Goal: Information Seeking & Learning: Find specific fact

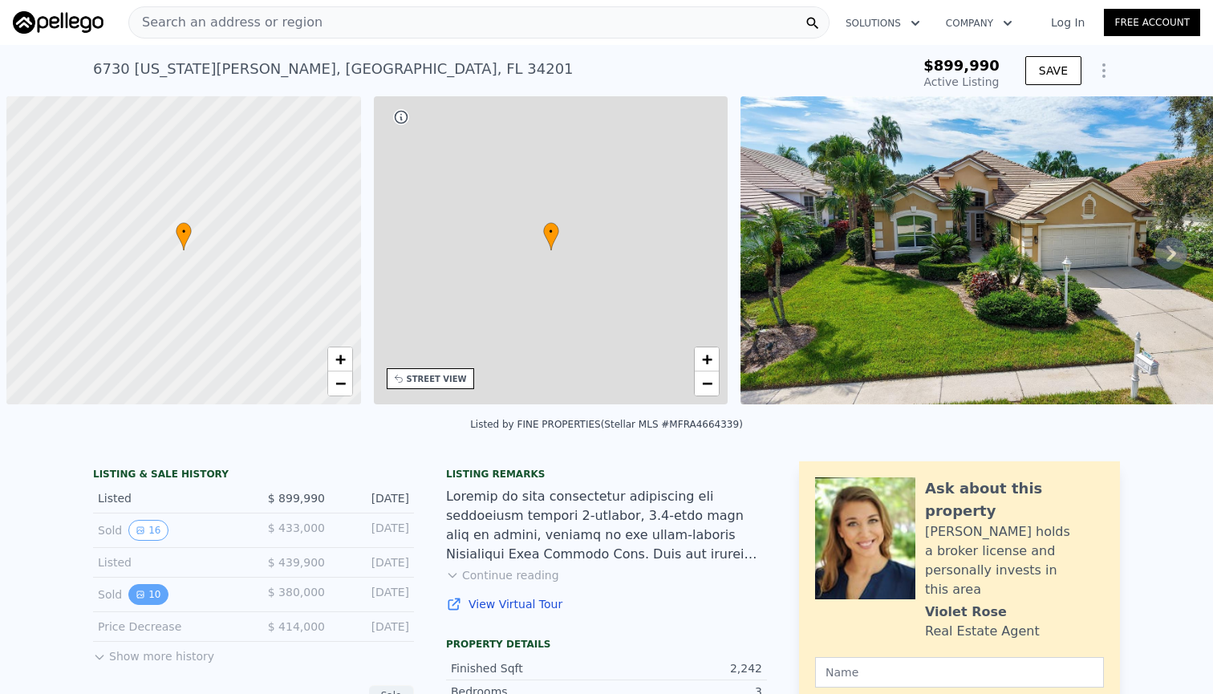
scroll to position [0, 6]
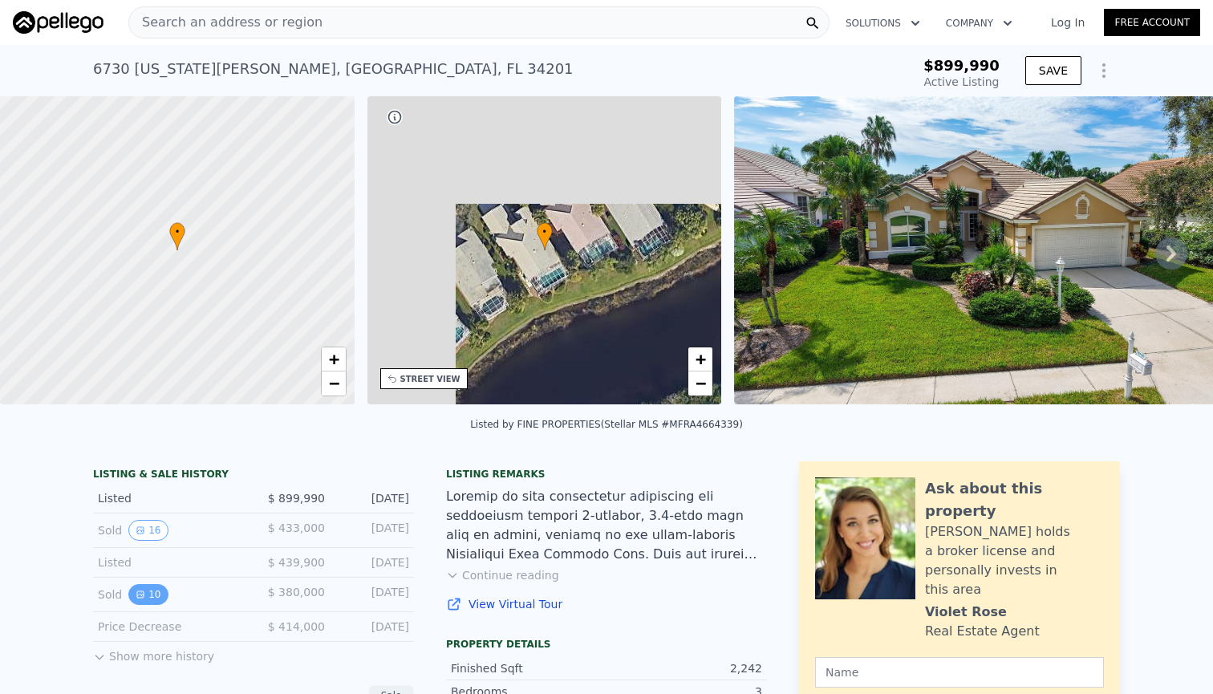
click at [139, 604] on button "10" at bounding box center [147, 594] width 39 height 21
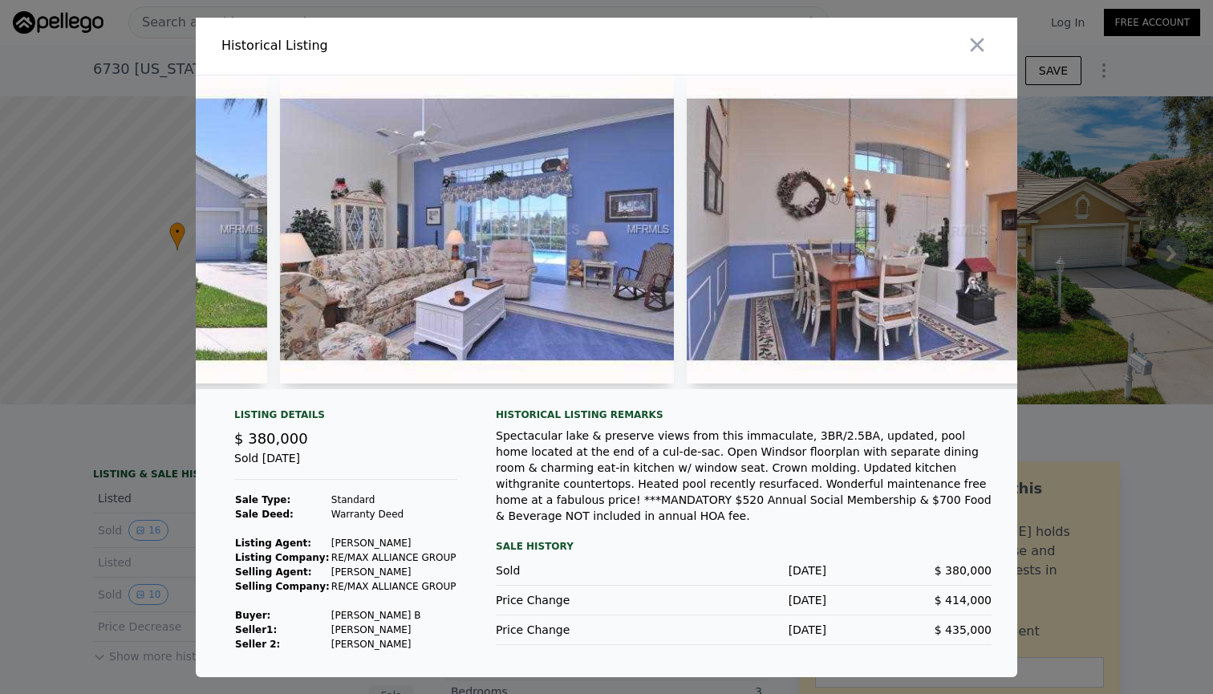
scroll to position [0, 377]
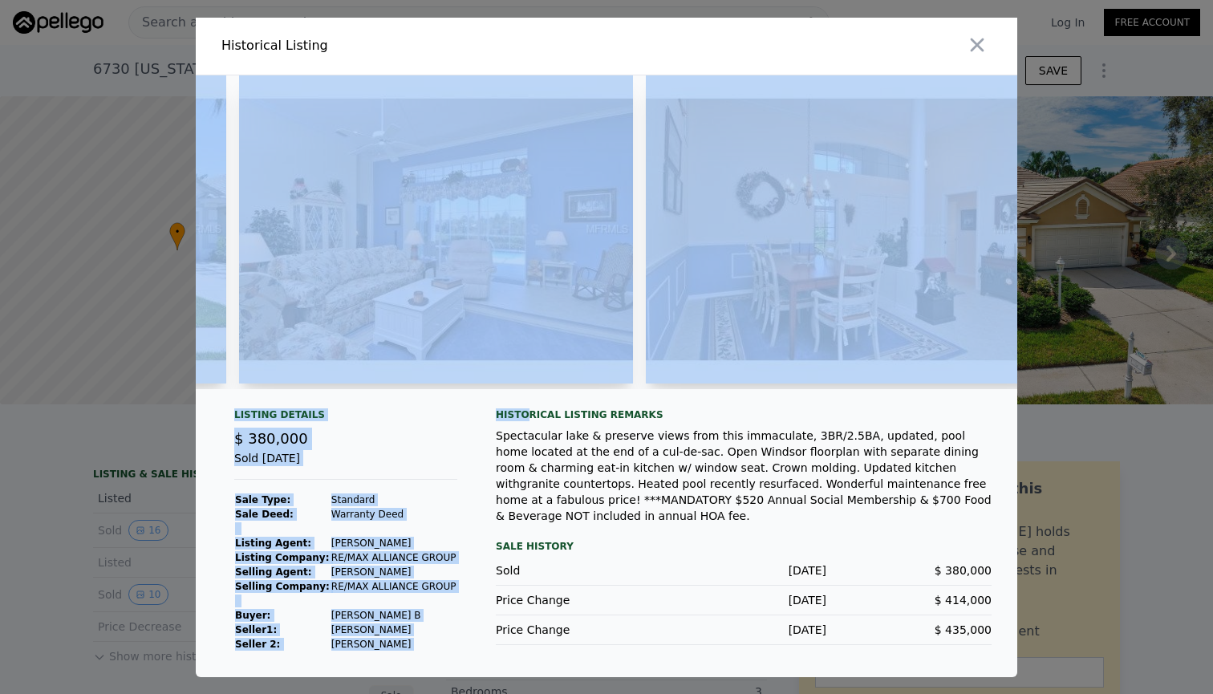
drag, startPoint x: 369, startPoint y: 387, endPoint x: 526, endPoint y: 416, distance: 160.0
click at [526, 416] on div "Listing Details $ 380,000 Sold [DATE] Sale Type: Standard Sale Deed: Warranty D…" at bounding box center [607, 376] width 822 height 602
click at [593, 481] on div "Spectacular lake & preserve views from this immaculate, 3BR/2.5BA, updated, poo…" at bounding box center [744, 476] width 496 height 96
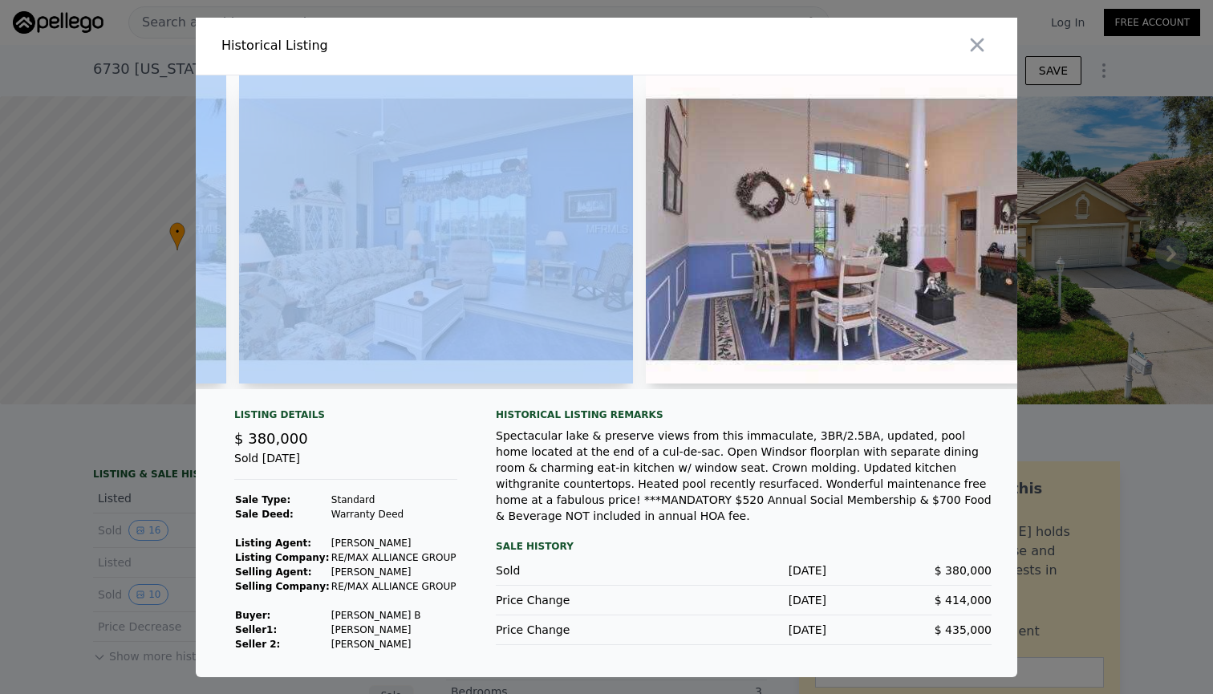
drag, startPoint x: 393, startPoint y: 384, endPoint x: 425, endPoint y: 386, distance: 32.1
click at [425, 386] on div at bounding box center [607, 232] width 822 height 314
click at [506, 170] on img at bounding box center [436, 229] width 395 height 308
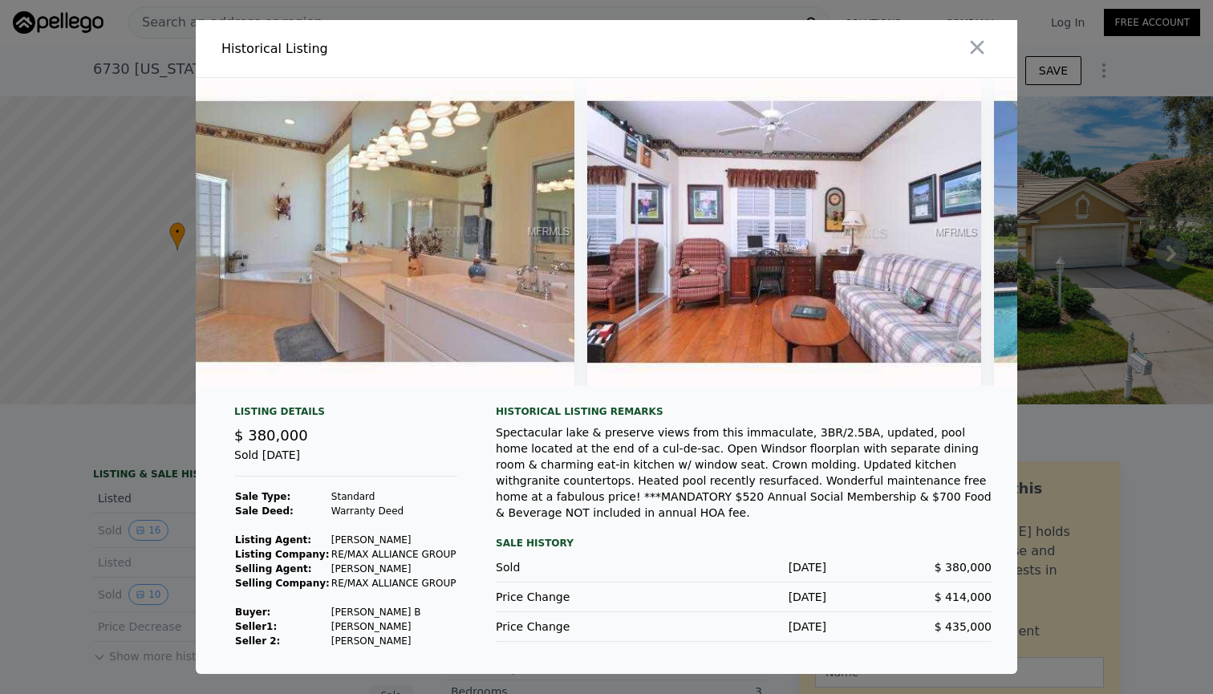
scroll to position [0, 2484]
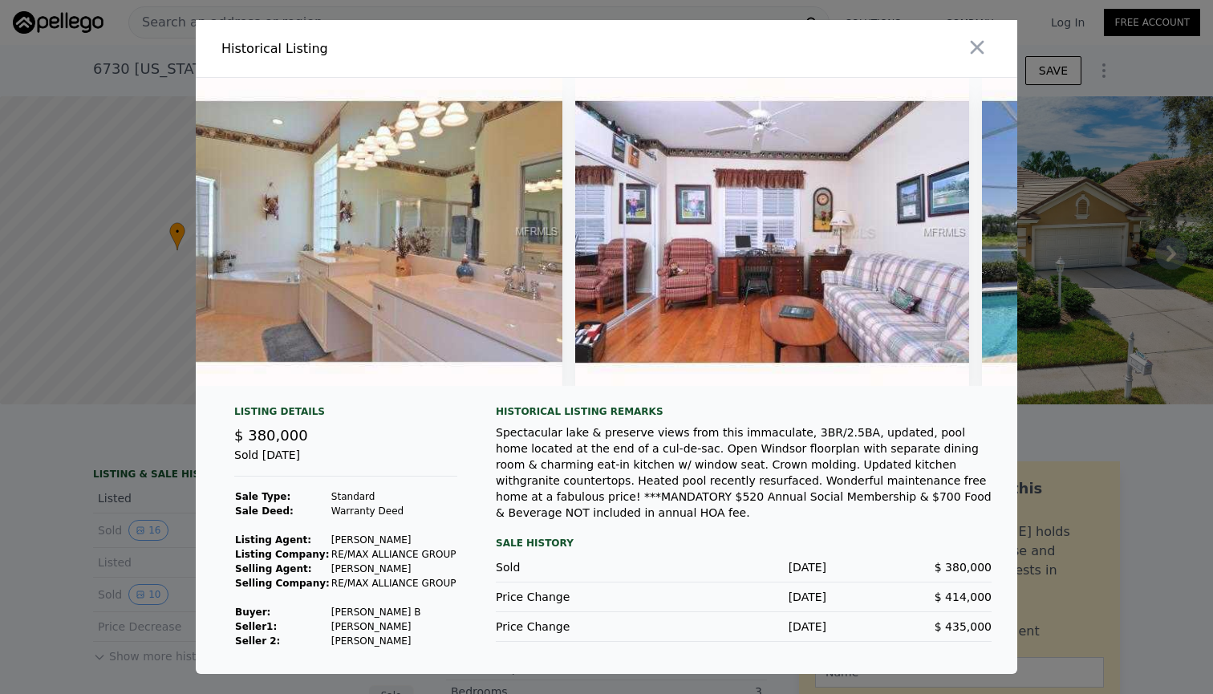
click at [1159, 156] on div at bounding box center [606, 347] width 1213 height 694
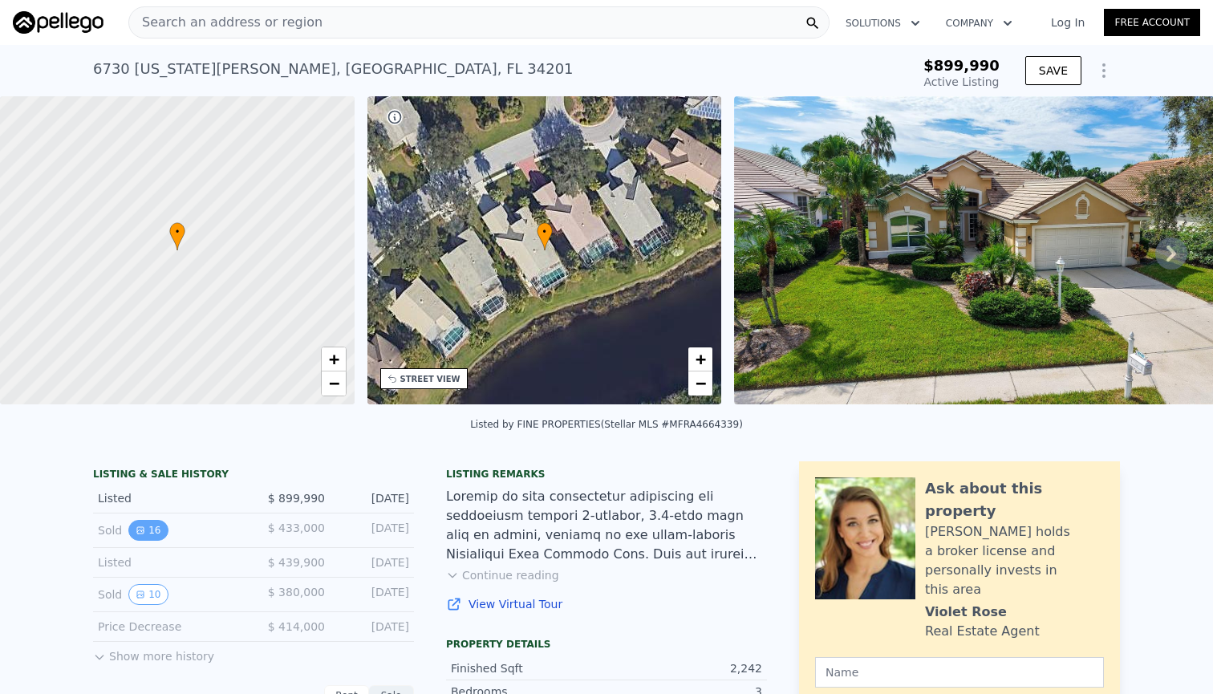
click at [145, 539] on button "16" at bounding box center [147, 530] width 39 height 21
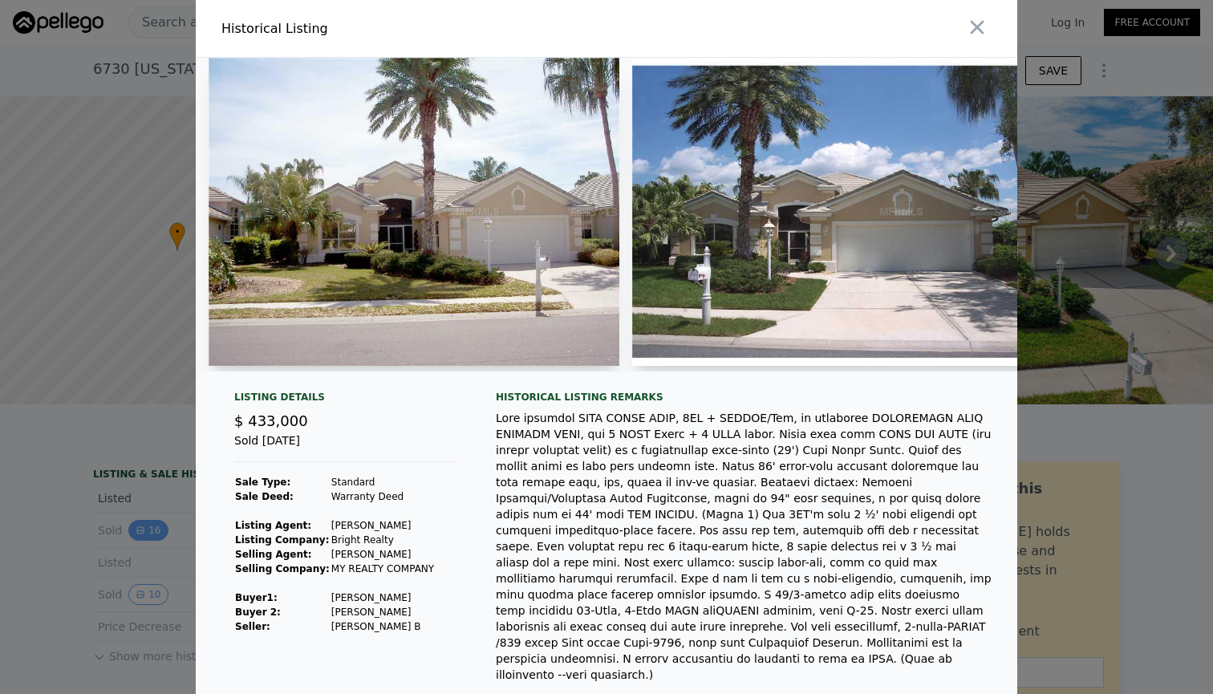
click at [140, 543] on div "Historical Listing Listing Details $ 433,000 Sold [DATE] Sale Type: Standard Sa…" at bounding box center [606, 424] width 1213 height 848
click at [137, 534] on div "Historical Listing Listing Details $ 433,000 Sold [DATE] Sale Type: Standard Sa…" at bounding box center [606, 424] width 1213 height 848
drag, startPoint x: 139, startPoint y: 542, endPoint x: 181, endPoint y: 473, distance: 81.0
click at [139, 542] on div "​ Historical Listing Listing Details $ 433,000 Sold [DATE] Sale Type: Standard …" at bounding box center [606, 424] width 1213 height 848
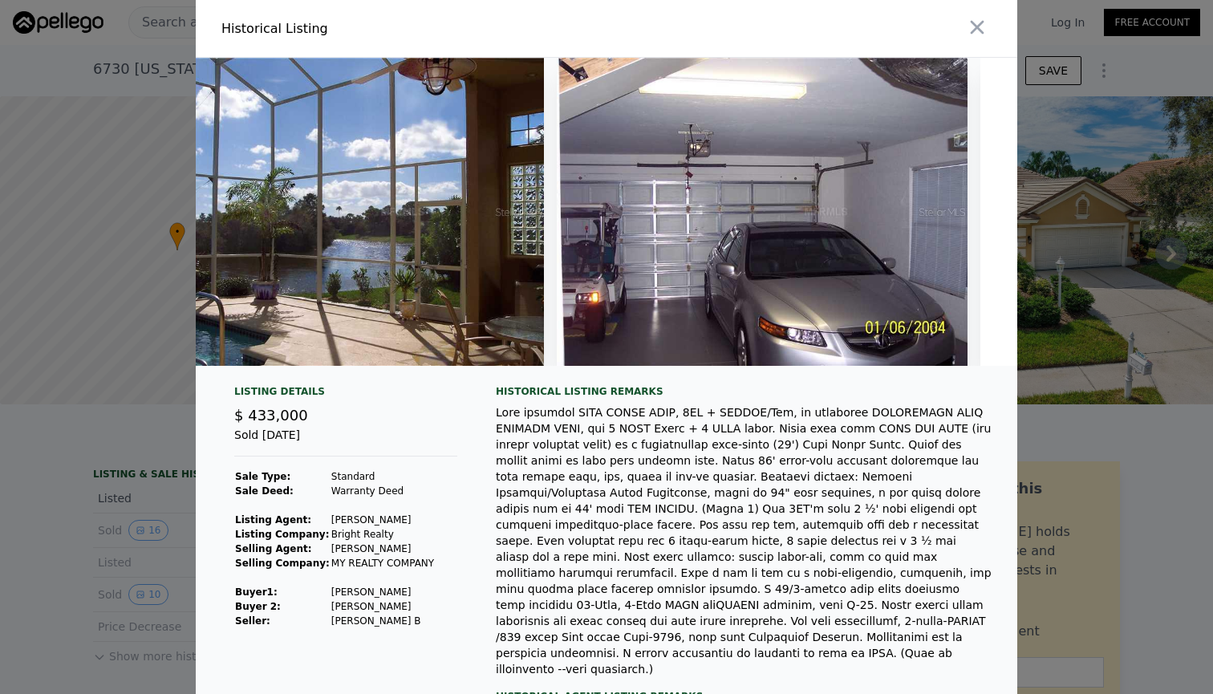
scroll to position [0, 5569]
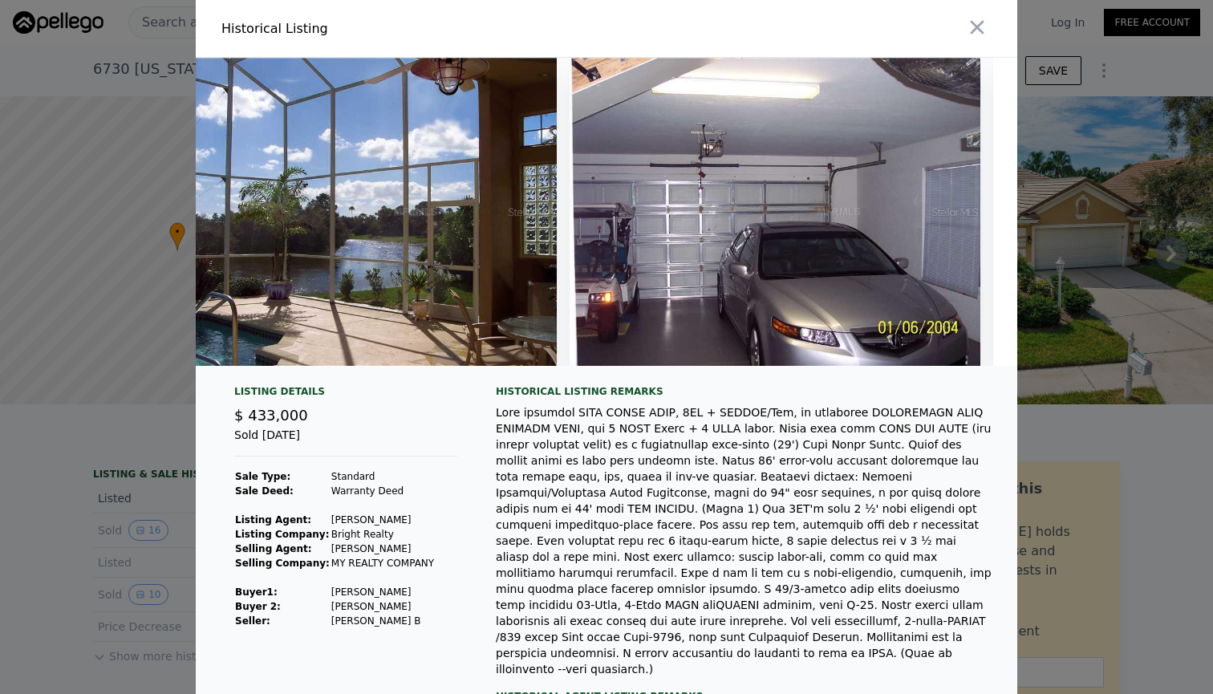
click at [1049, 416] on div at bounding box center [606, 347] width 1213 height 694
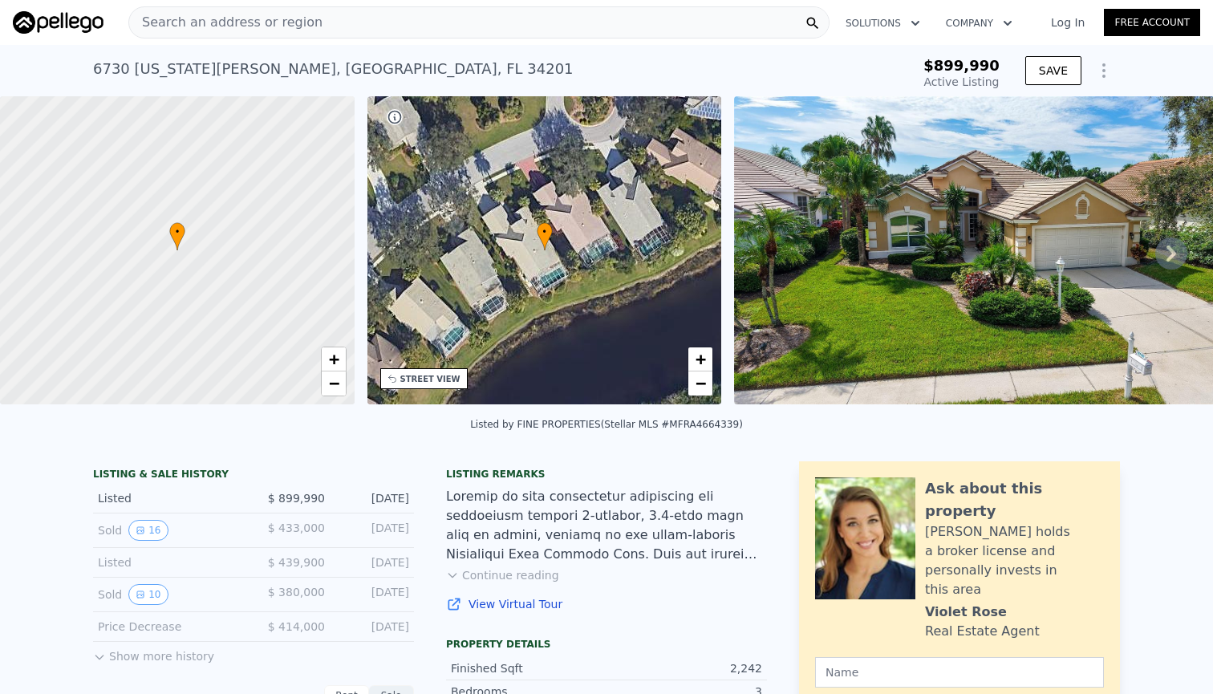
click at [112, 663] on button "Show more history" at bounding box center [153, 653] width 121 height 22
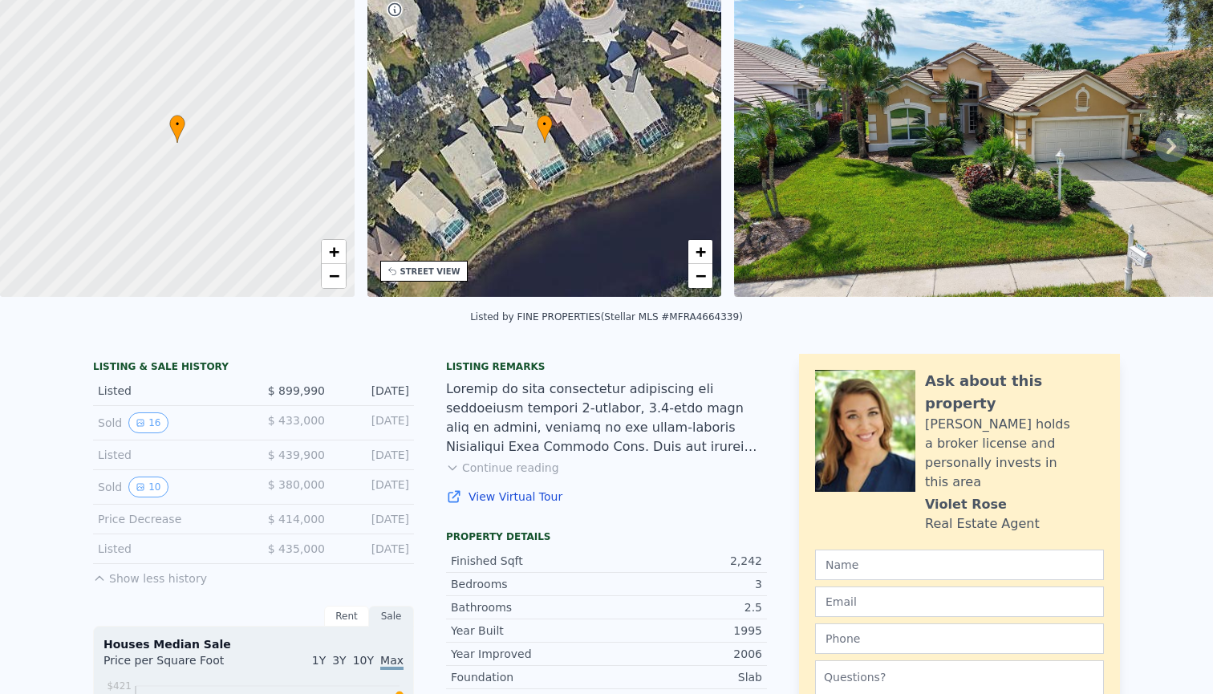
scroll to position [0, 0]
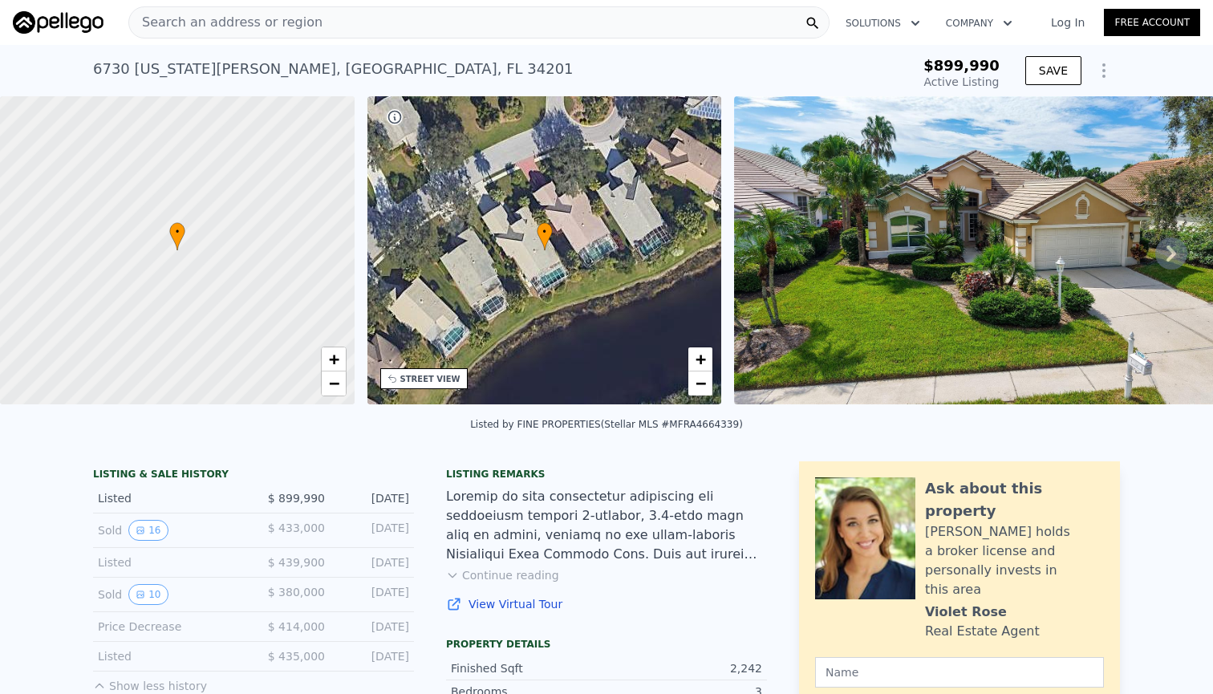
drag, startPoint x: 490, startPoint y: 25, endPoint x: 382, endPoint y: 20, distance: 108.4
click at [490, 25] on div "Search an address or region" at bounding box center [478, 22] width 701 height 32
click at [386, 5] on div "Search an address or region Solutions Company Open main menu Log In Free Account" at bounding box center [606, 22] width 1187 height 39
click at [382, 20] on div "Search an address or region" at bounding box center [478, 22] width 701 height 32
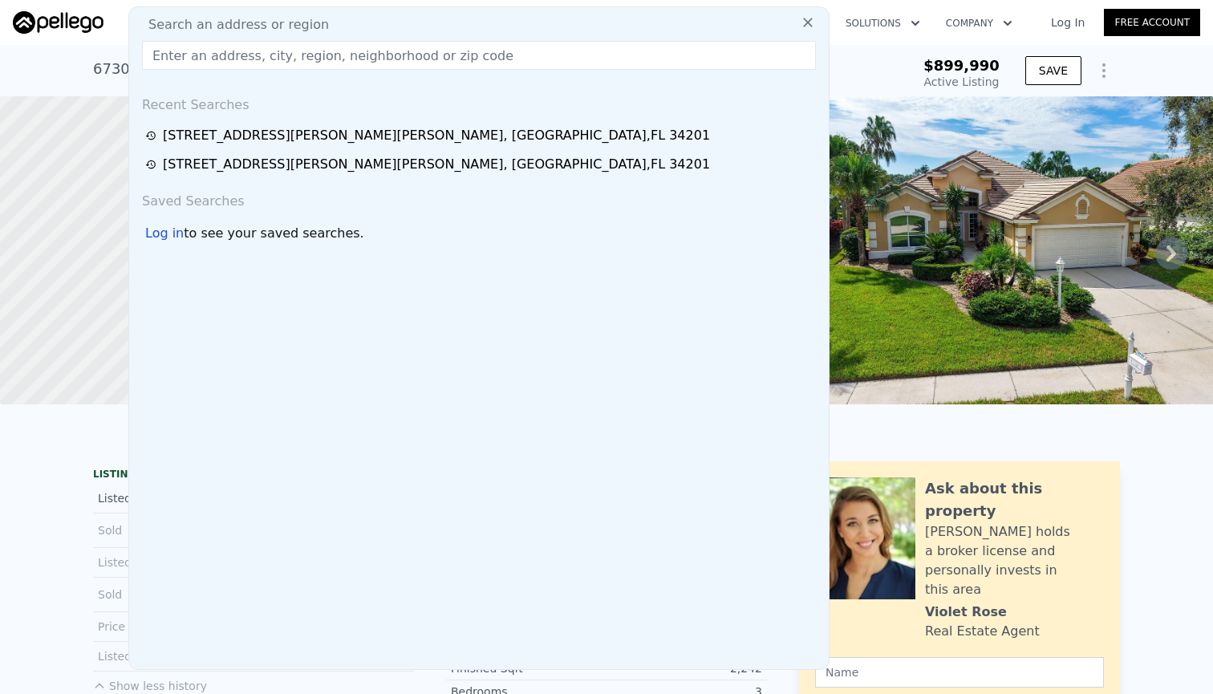
click at [424, 28] on div "Search an address or region" at bounding box center [479, 24] width 687 height 19
click at [383, 60] on input "text" at bounding box center [479, 55] width 674 height 29
paste input "25435 [PERSON_NAME] [GEOGRAPHIC_DATA], [GEOGRAPHIC_DATA]"
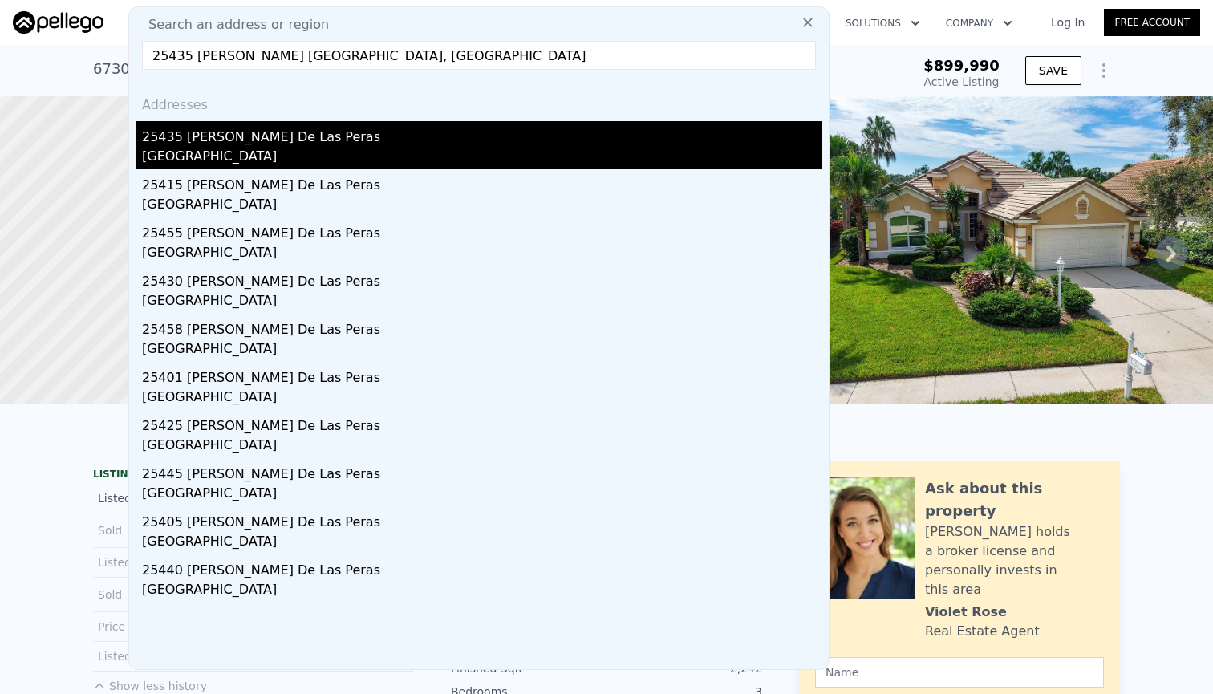
type input "25435 [PERSON_NAME] [GEOGRAPHIC_DATA], [GEOGRAPHIC_DATA]"
click at [286, 154] on div "[GEOGRAPHIC_DATA]" at bounding box center [482, 158] width 680 height 22
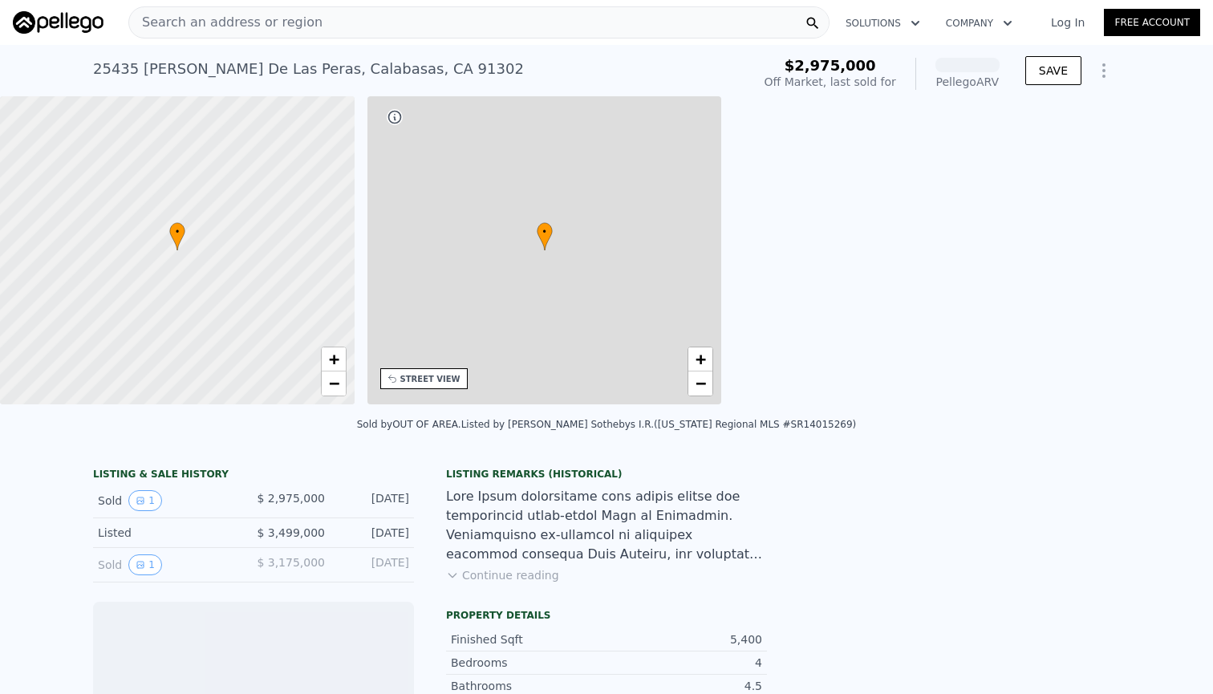
click at [332, 157] on div at bounding box center [177, 251] width 425 height 370
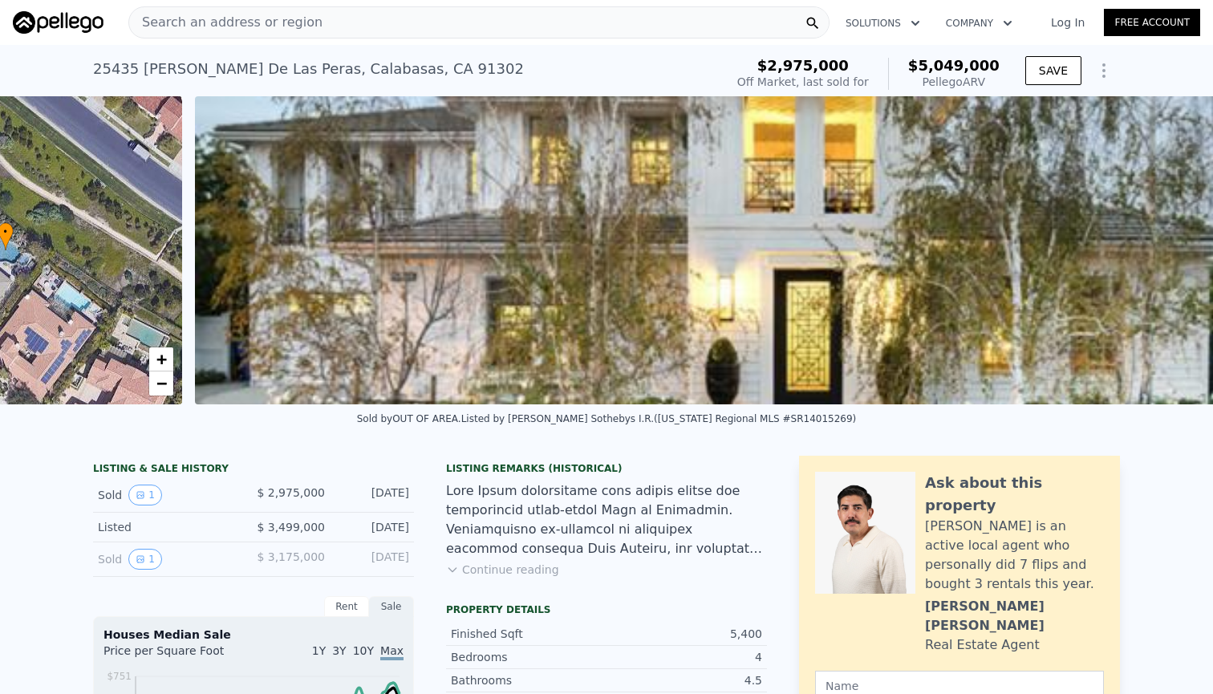
scroll to position [0, 734]
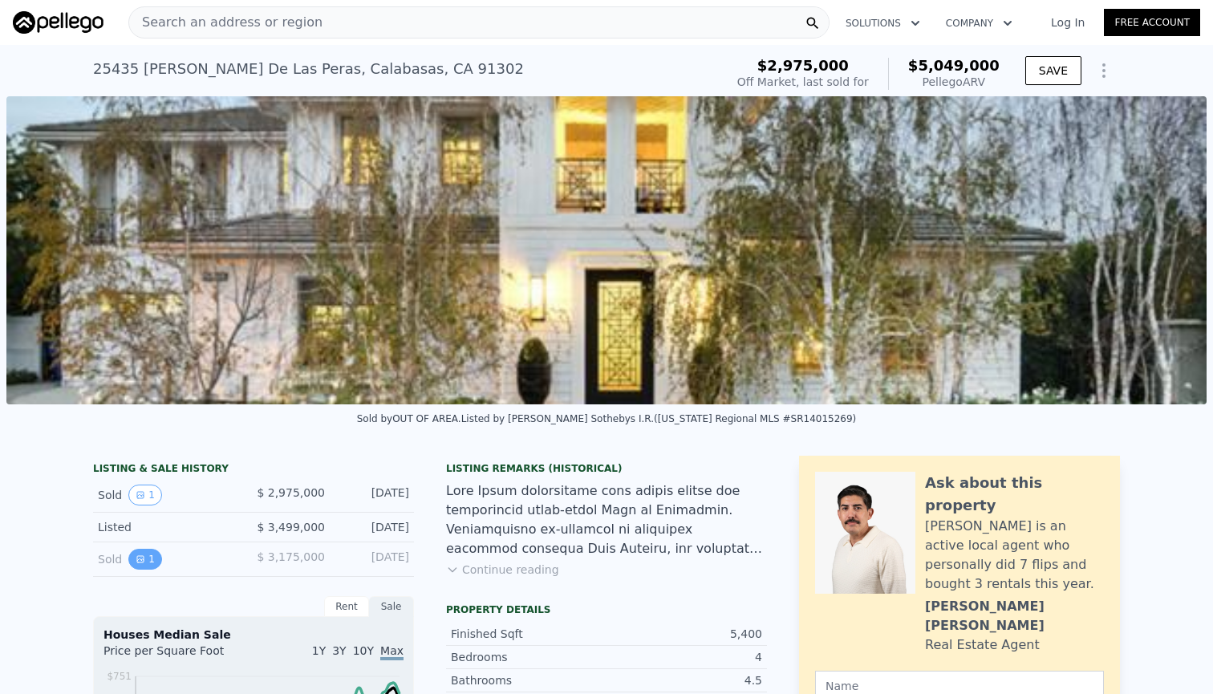
click at [139, 570] on button "1" at bounding box center [145, 559] width 34 height 21
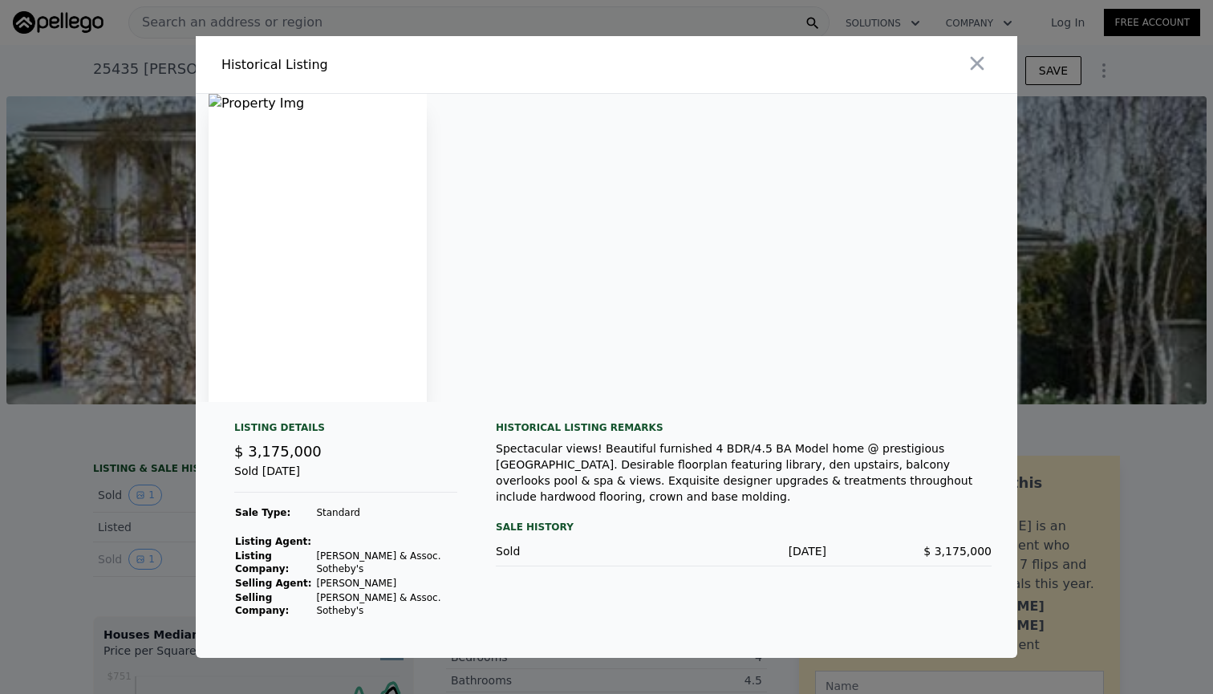
click at [122, 482] on div at bounding box center [606, 347] width 1213 height 694
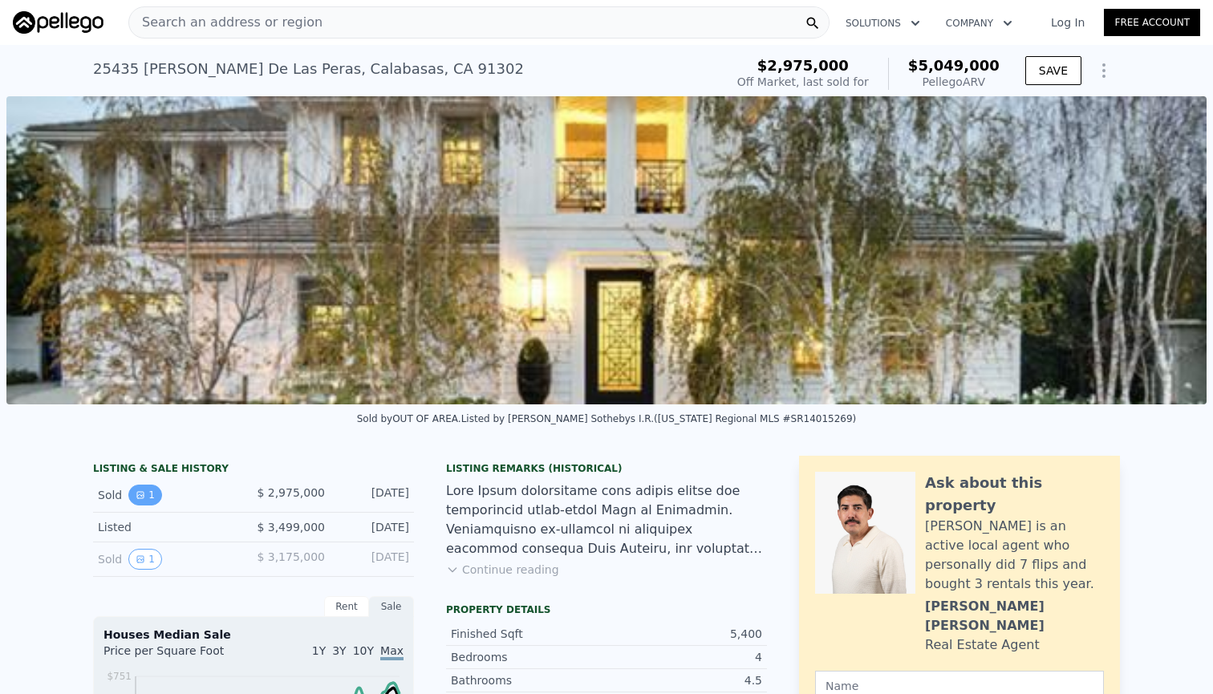
click at [141, 505] on button "1" at bounding box center [145, 495] width 34 height 21
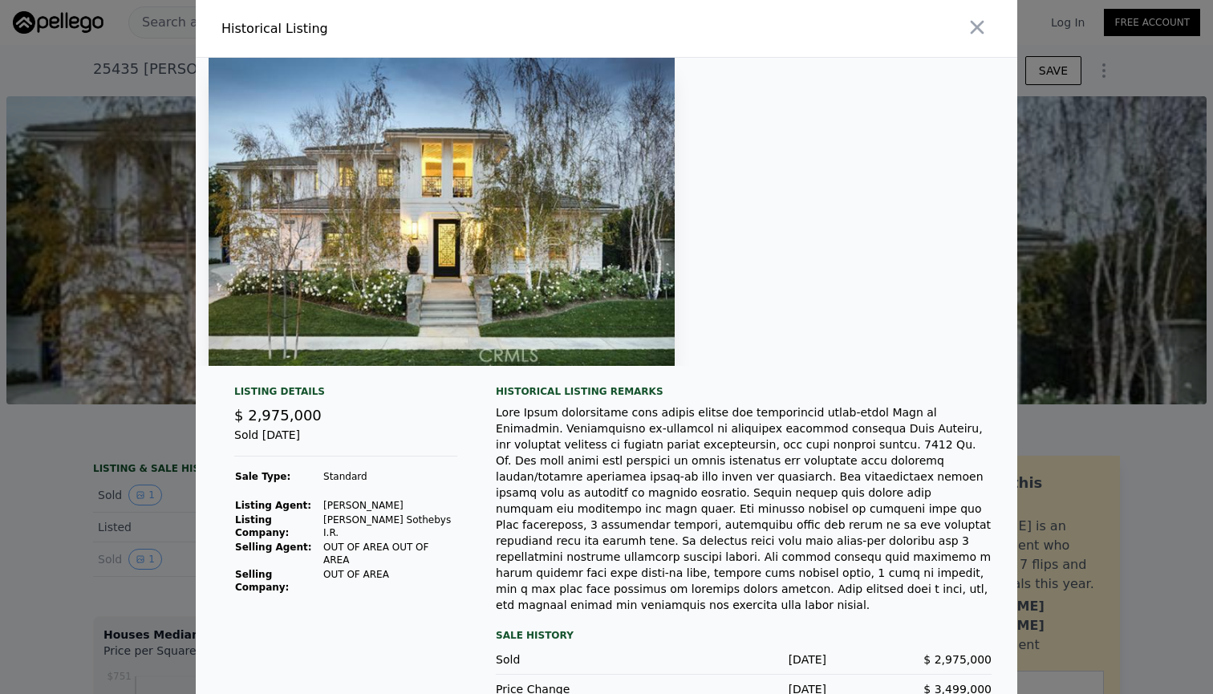
click at [31, 434] on div at bounding box center [606, 347] width 1213 height 694
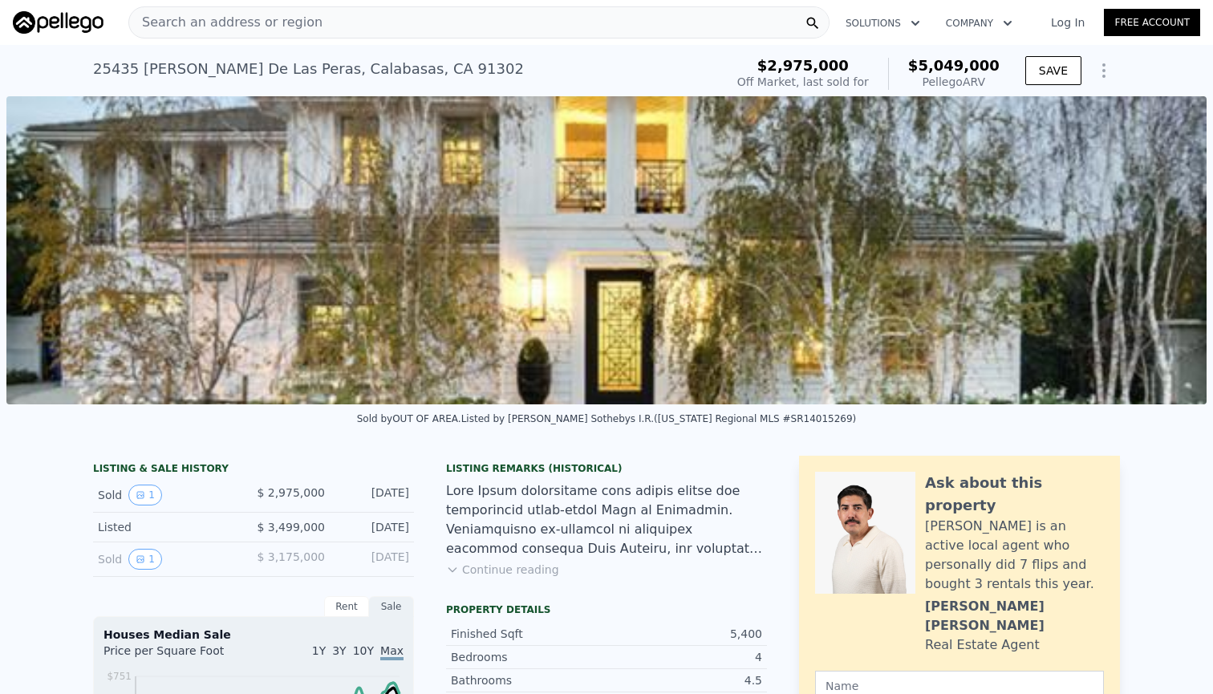
click at [396, 20] on div "Search an address or region" at bounding box center [478, 22] width 701 height 32
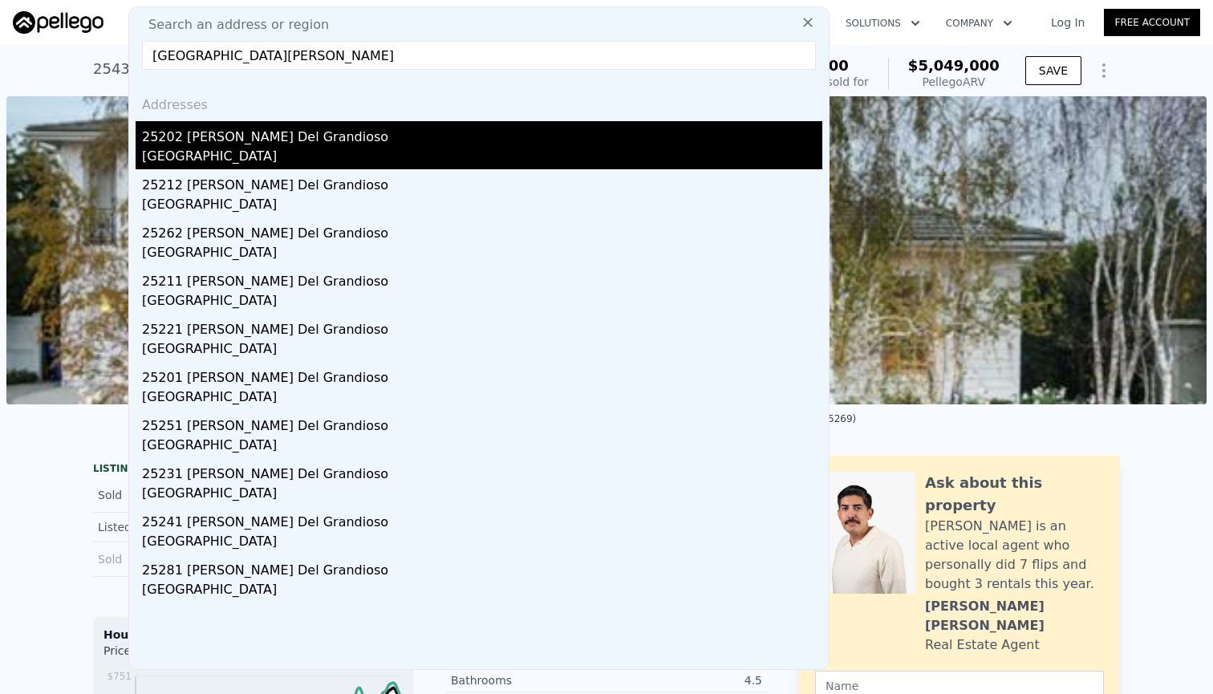
type input "[GEOGRAPHIC_DATA][PERSON_NAME]"
click at [317, 151] on div "[GEOGRAPHIC_DATA]" at bounding box center [482, 158] width 680 height 22
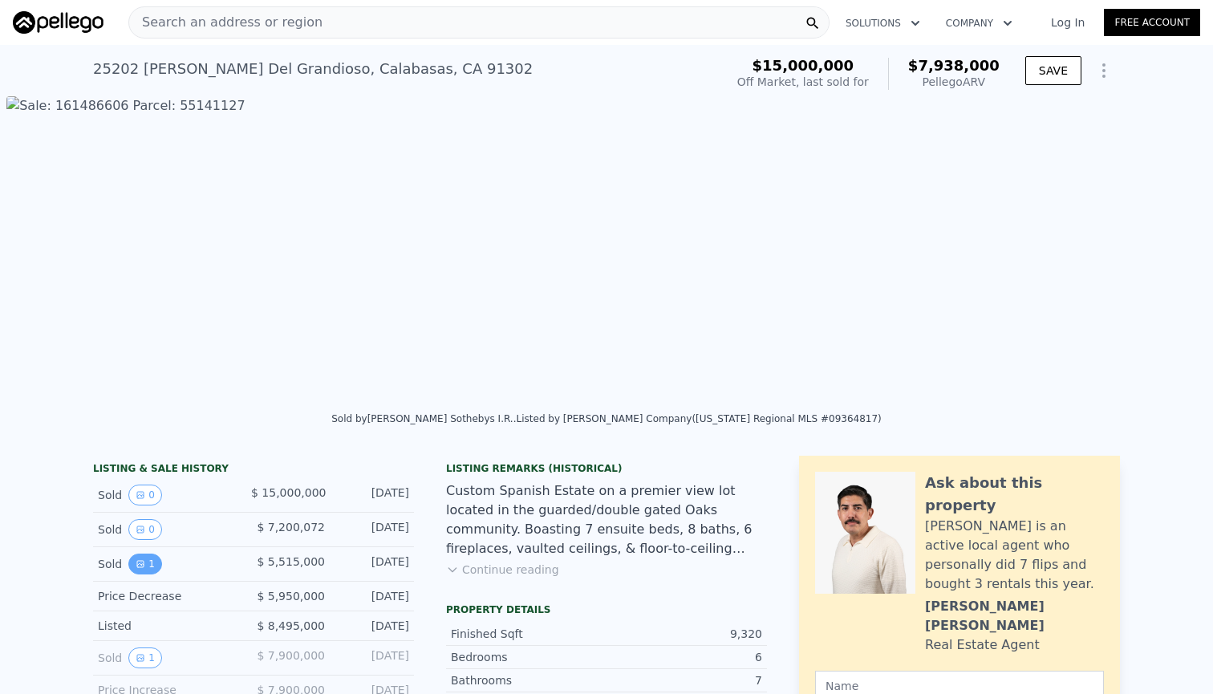
click at [140, 574] on button "1" at bounding box center [145, 564] width 34 height 21
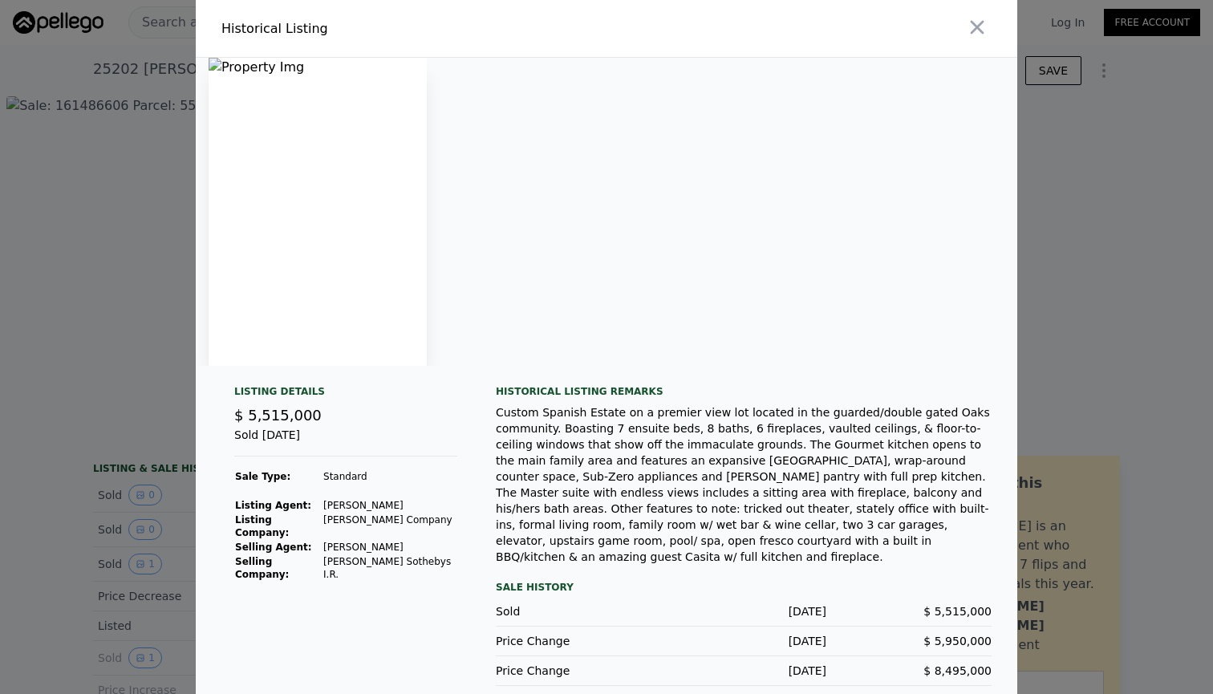
click at [51, 549] on div at bounding box center [606, 347] width 1213 height 694
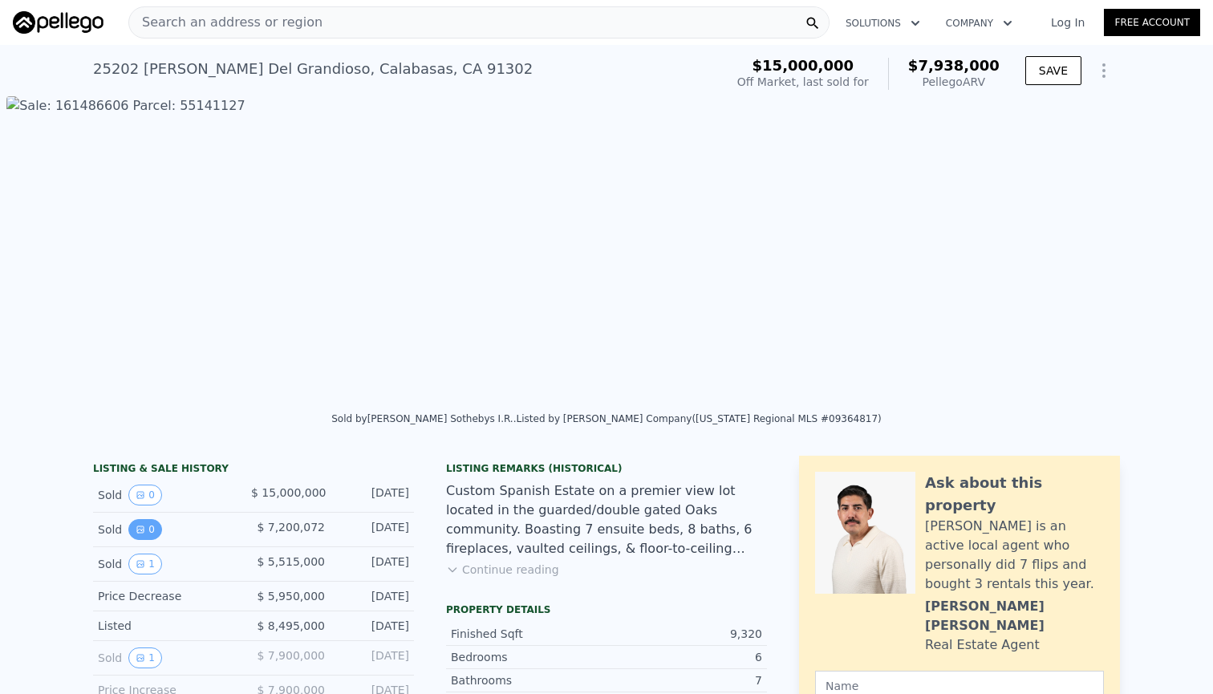
click at [147, 540] on button "0" at bounding box center [145, 529] width 34 height 21
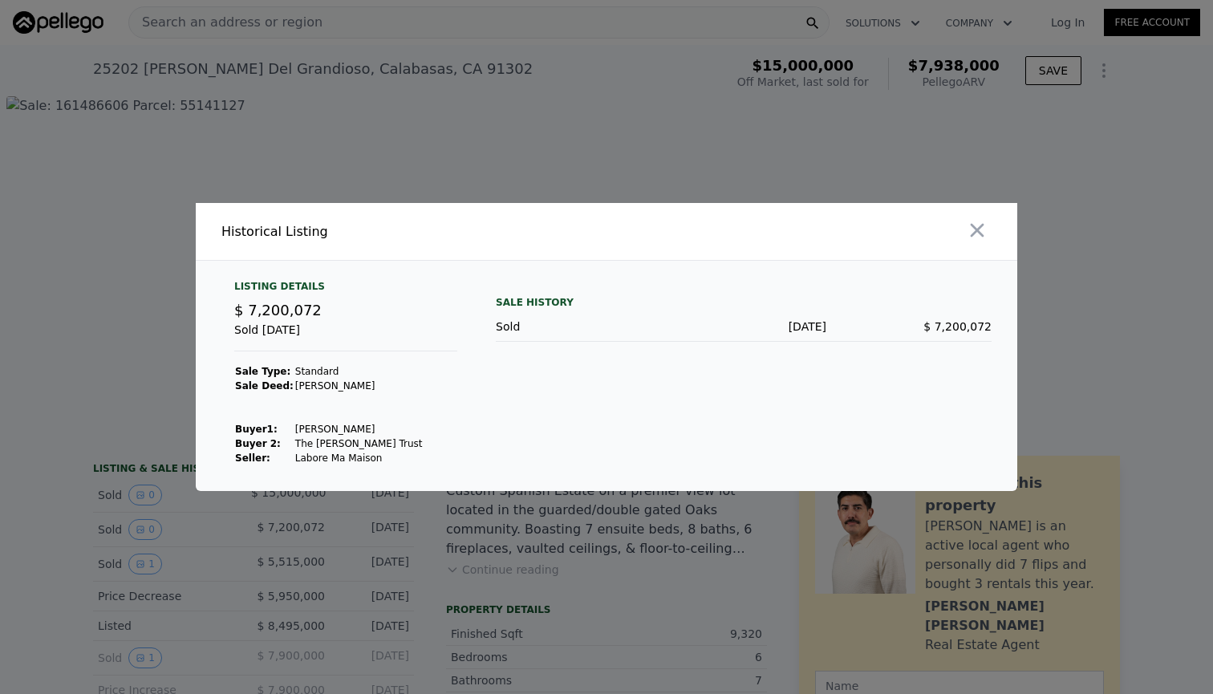
click at [60, 526] on div at bounding box center [606, 347] width 1213 height 694
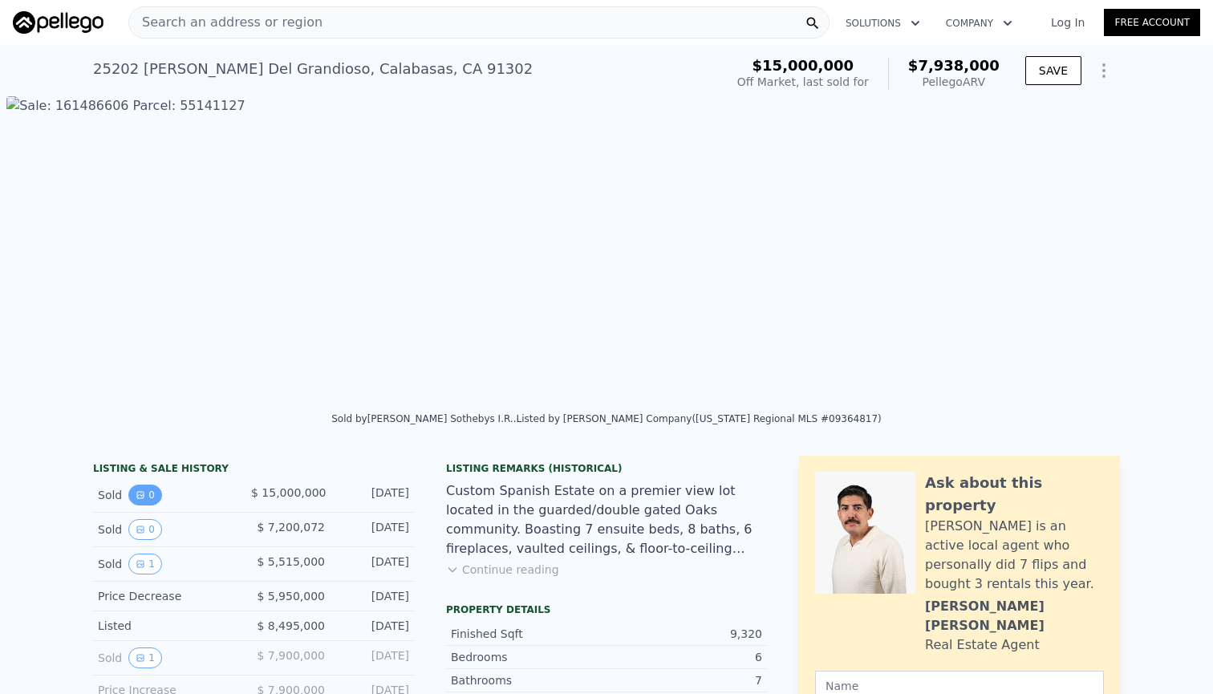
click at [139, 505] on button "0" at bounding box center [145, 495] width 34 height 21
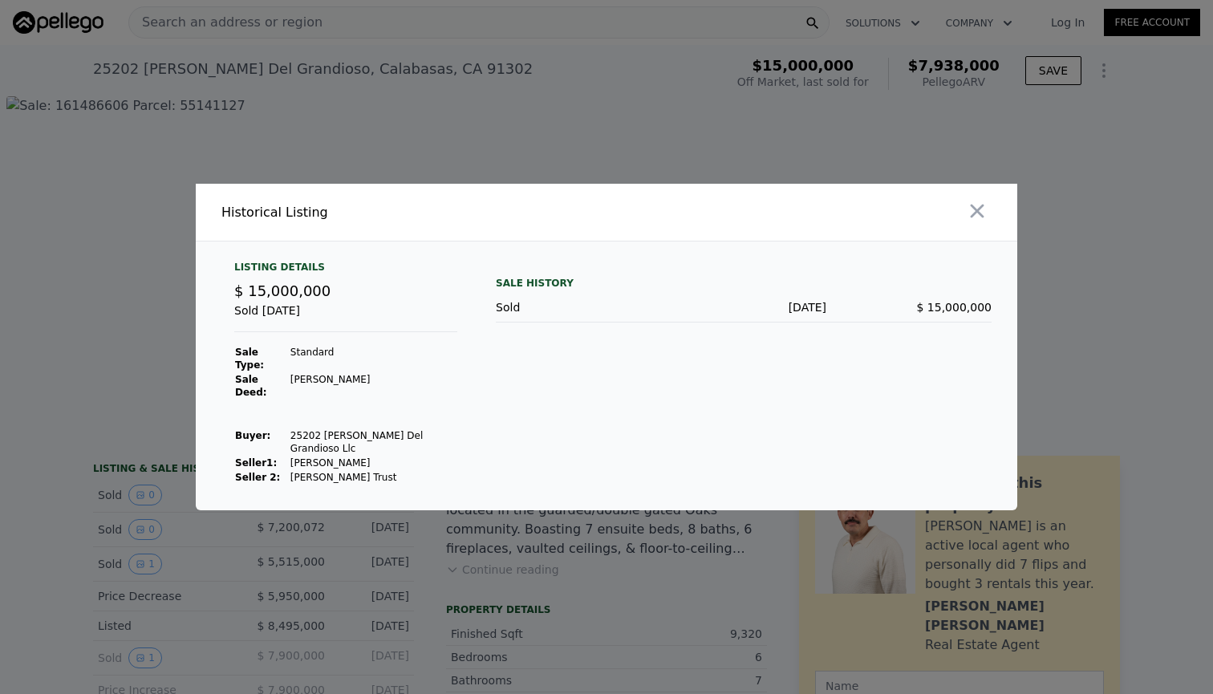
click at [113, 447] on div at bounding box center [606, 347] width 1213 height 694
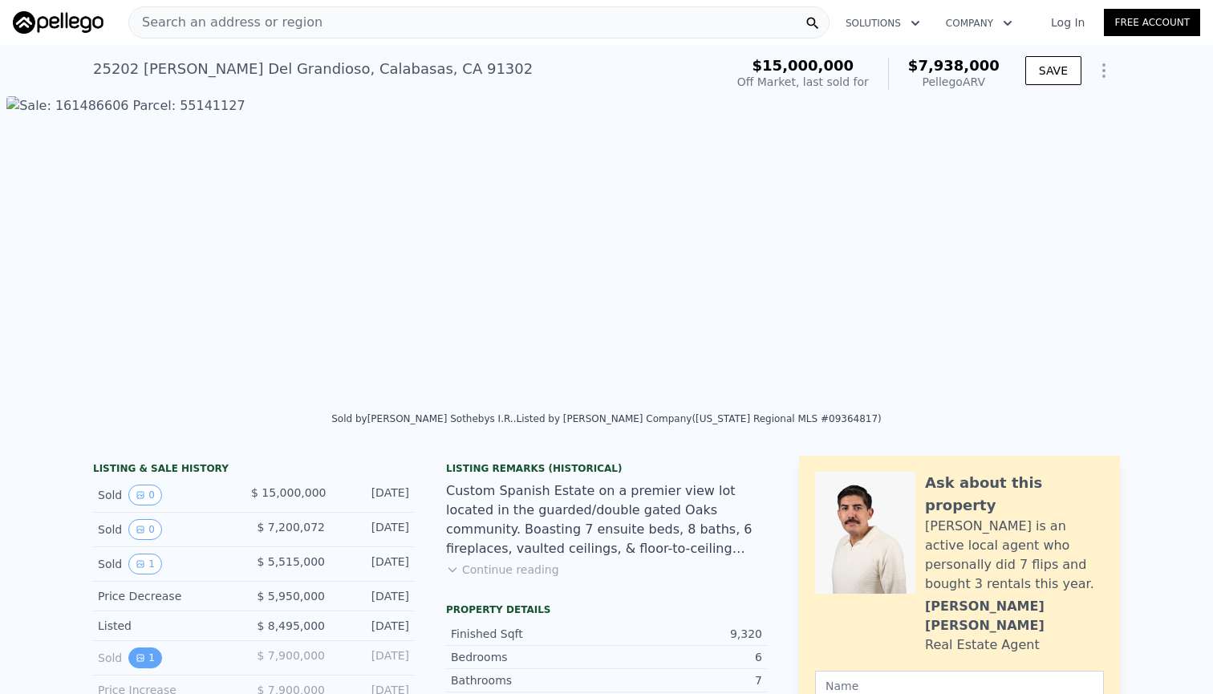
click at [139, 668] on button "1" at bounding box center [145, 657] width 34 height 21
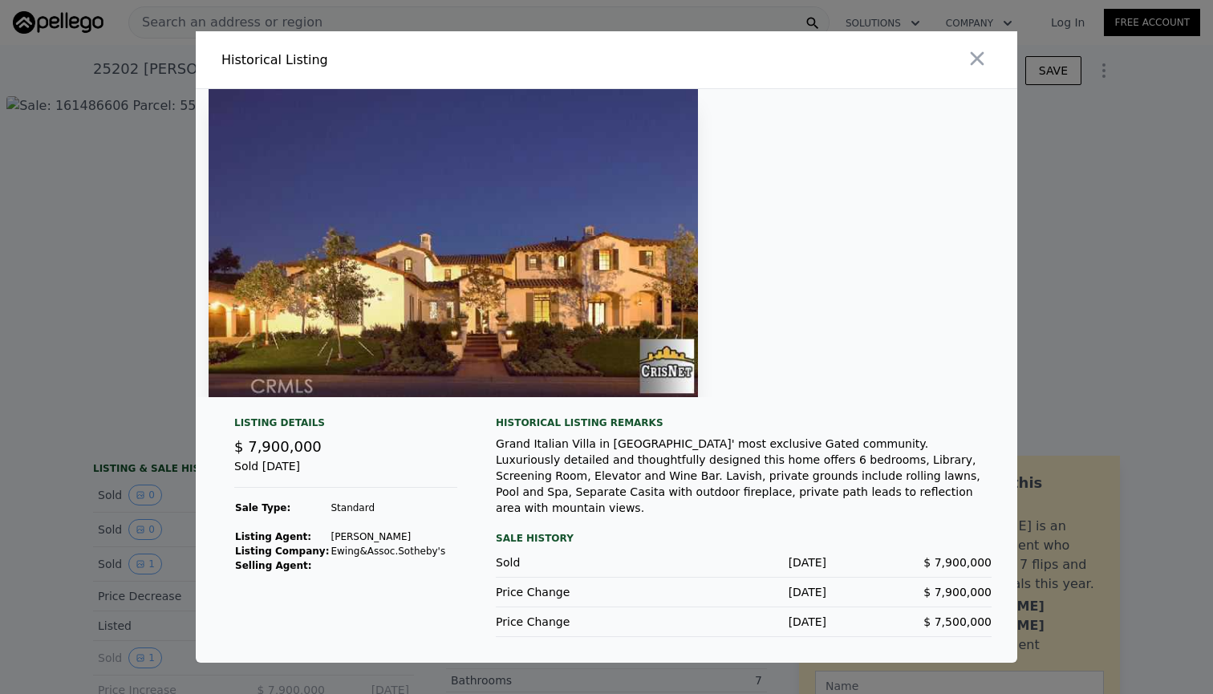
click at [107, 550] on div at bounding box center [606, 347] width 1213 height 694
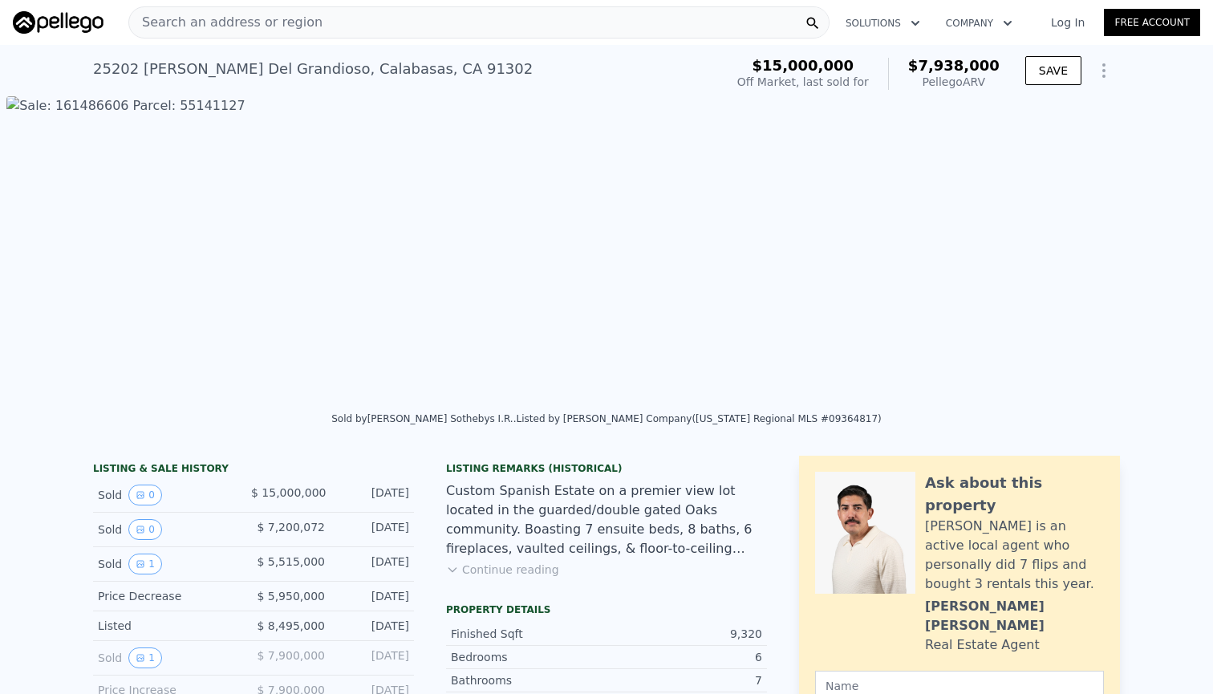
click at [308, 18] on div "Search an address or region" at bounding box center [478, 22] width 701 height 32
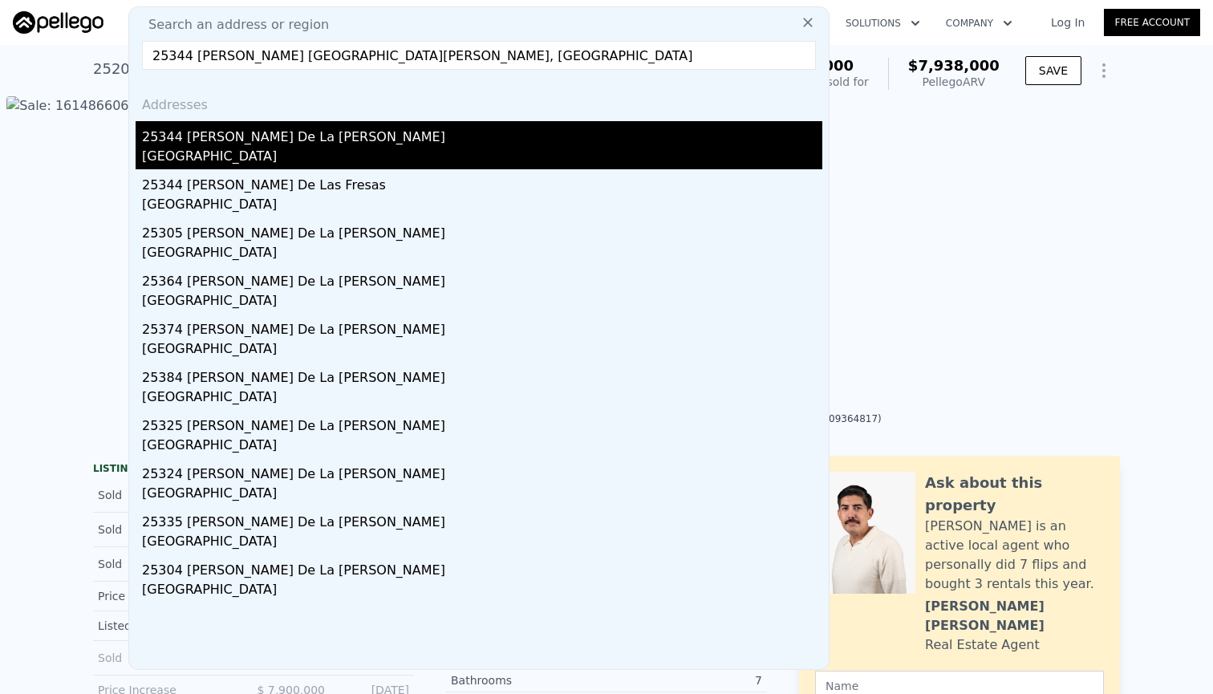
type input "25344 [PERSON_NAME] [GEOGRAPHIC_DATA][PERSON_NAME], [GEOGRAPHIC_DATA]"
click at [221, 140] on div "25344 [PERSON_NAME] De La [PERSON_NAME]" at bounding box center [482, 134] width 680 height 26
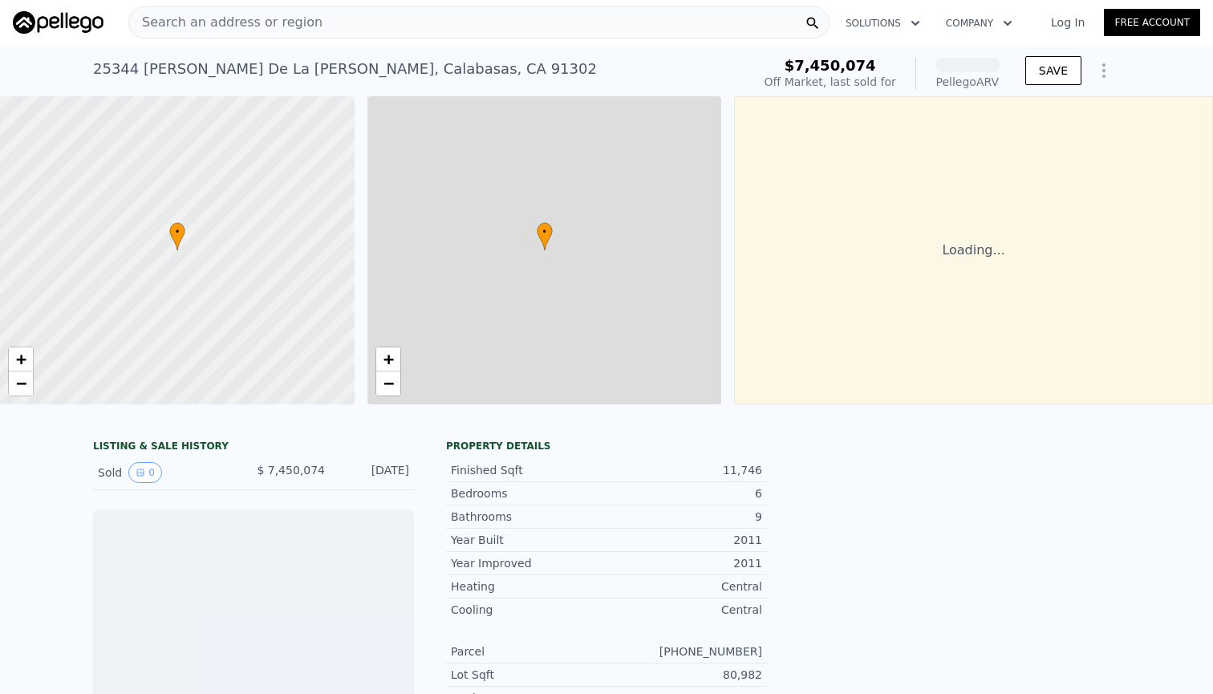
scroll to position [0, 6]
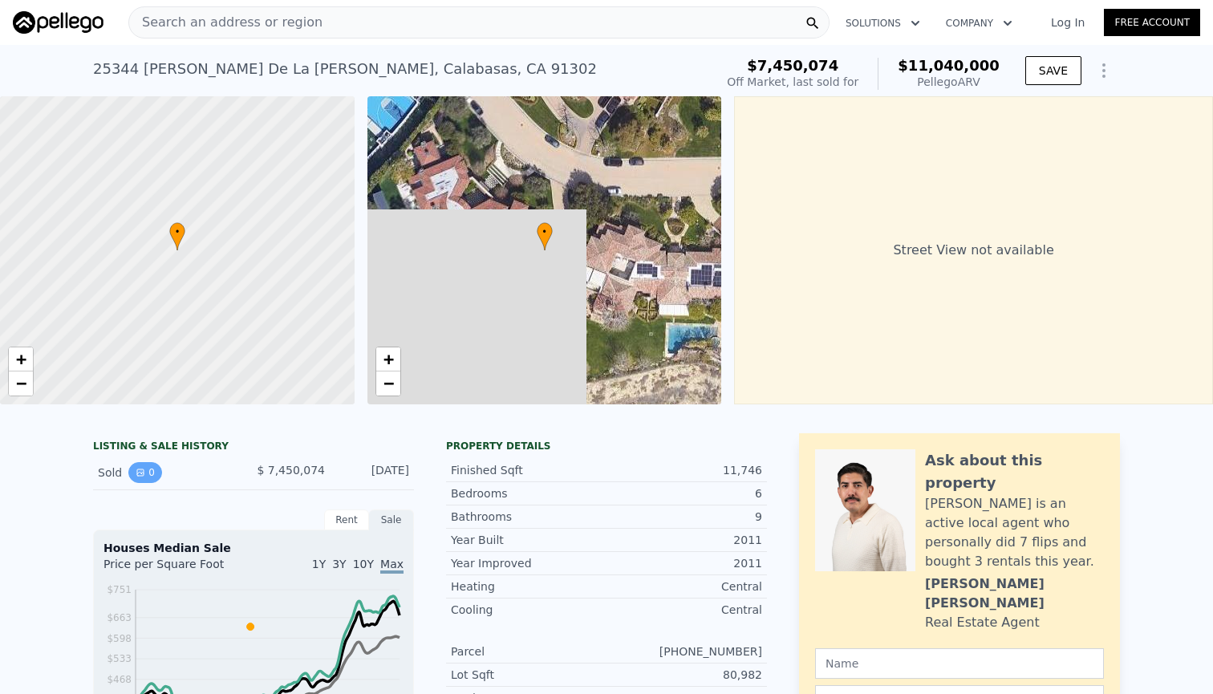
click at [138, 483] on button "0" at bounding box center [145, 472] width 34 height 21
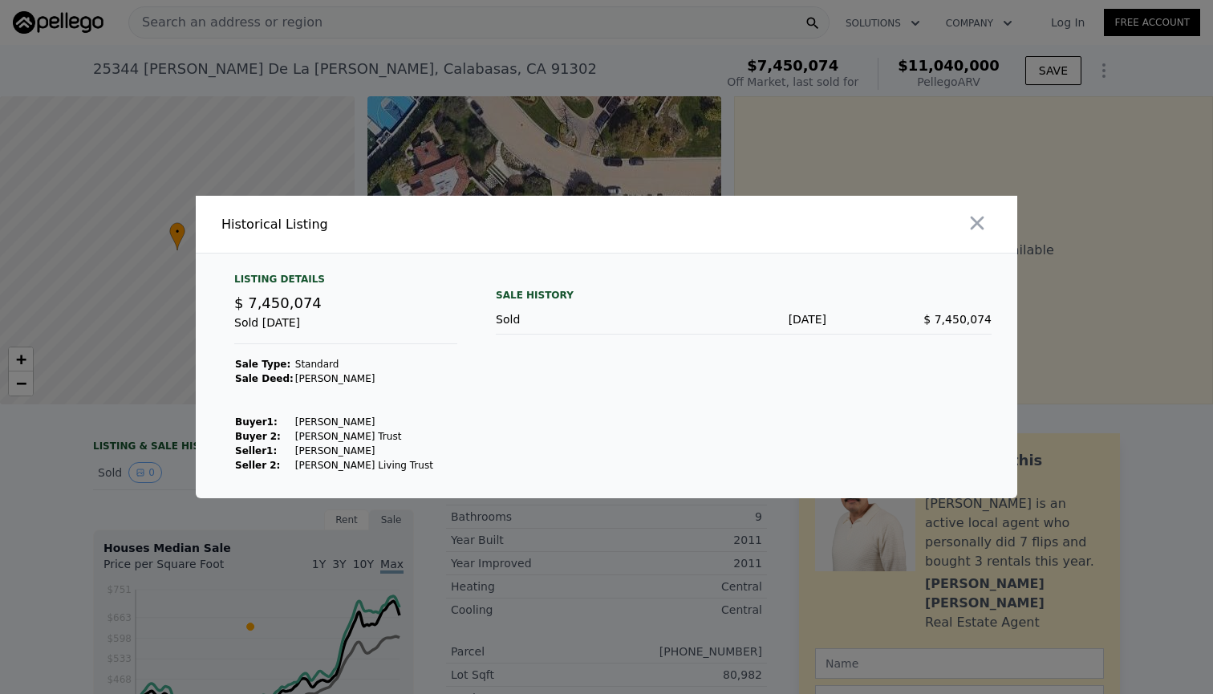
drag, startPoint x: 290, startPoint y: 422, endPoint x: 380, endPoint y: 424, distance: 89.9
click at [380, 424] on td "[PERSON_NAME]" at bounding box center [364, 422] width 140 height 14
copy td "[PERSON_NAME]"
drag, startPoint x: 286, startPoint y: 437, endPoint x: 409, endPoint y: 437, distance: 122.7
click at [409, 437] on tr "Buyer 2: [PERSON_NAME] Trust" at bounding box center [334, 436] width 200 height 14
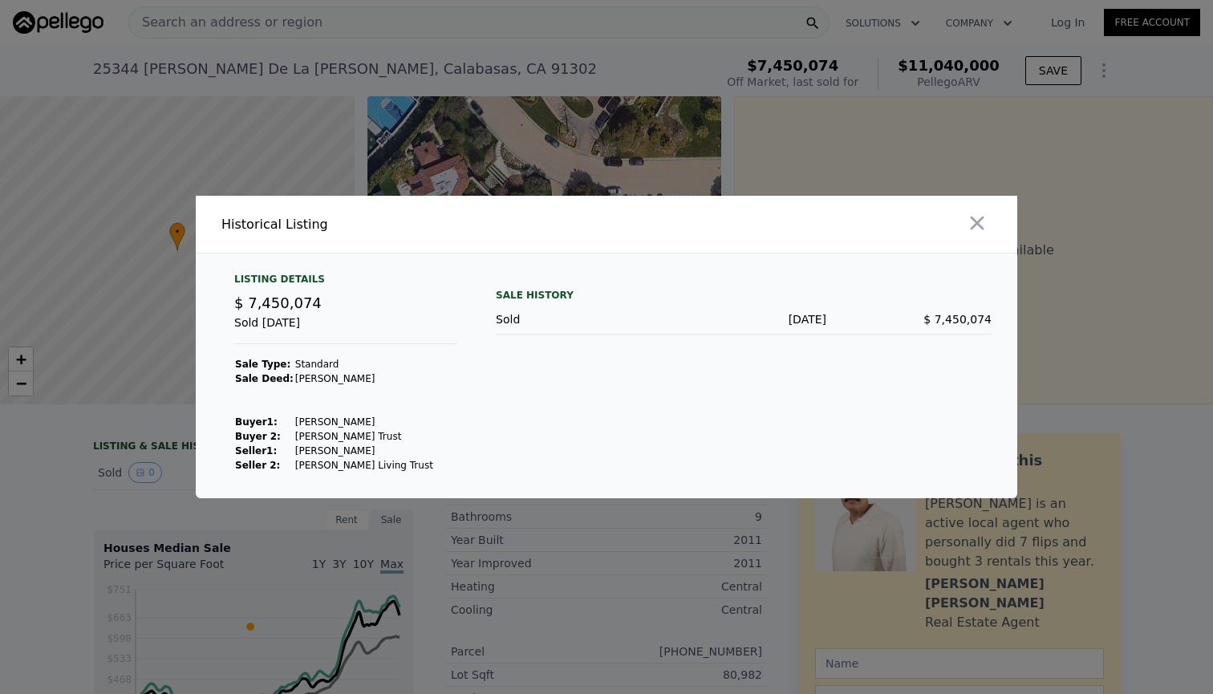
copy tr "[PERSON_NAME] Trust"
